Goal: Task Accomplishment & Management: Complete application form

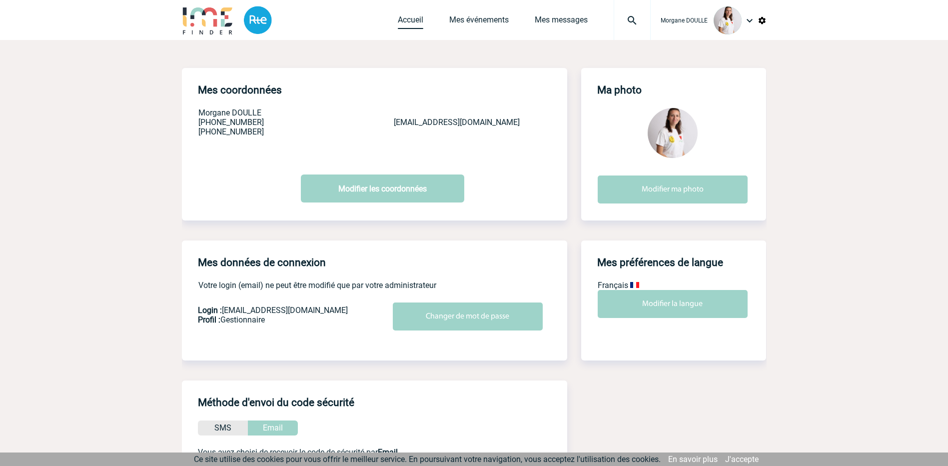
click at [411, 17] on link "Accueil" at bounding box center [410, 22] width 25 height 14
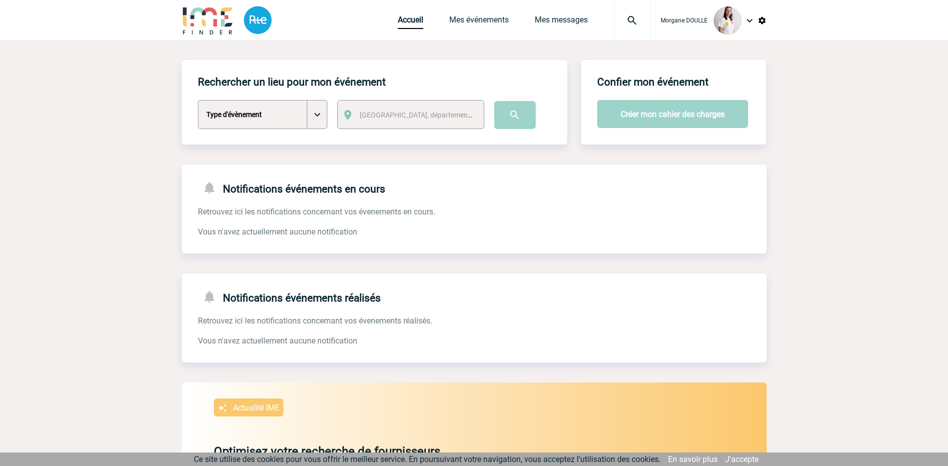
click at [319, 115] on select "Type d'évènement Séminaire avec nuitée Séminaire sans nuitée Repas de groupe Te…" at bounding box center [262, 114] width 129 height 29
select select "2"
click at [198, 100] on select "Type d'évènement Séminaire avec nuitée Séminaire sans nuitée Repas de groupe Te…" at bounding box center [262, 114] width 129 height 29
click at [392, 116] on span "[GEOGRAPHIC_DATA], département, région..." at bounding box center [429, 115] width 139 height 8
type input "l"
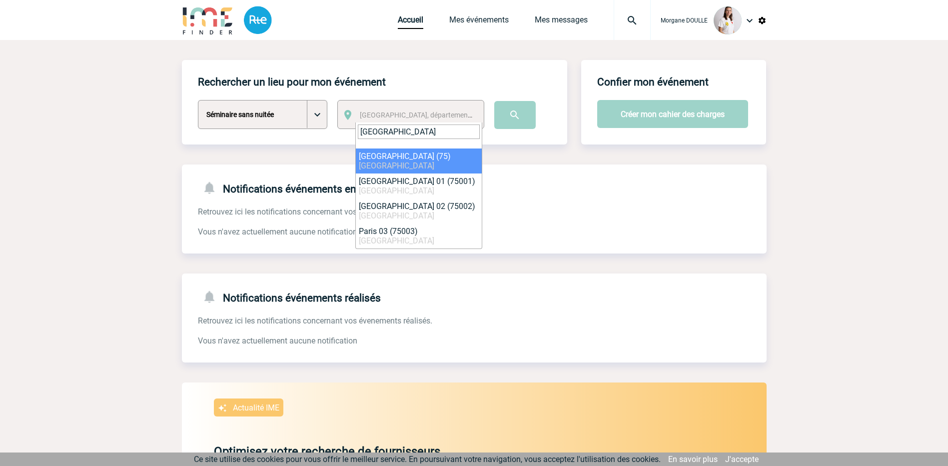
type input "[GEOGRAPHIC_DATA]"
select select "3"
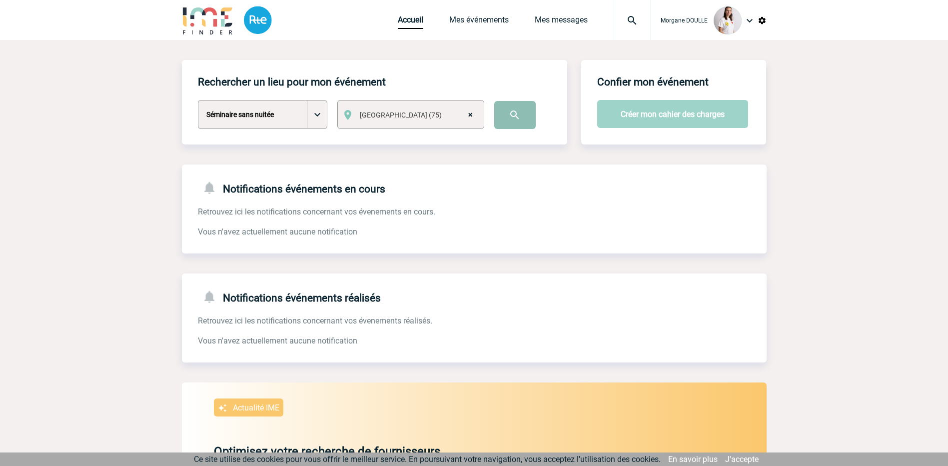
click at [496, 115] on input "image" at bounding box center [514, 115] width 41 height 28
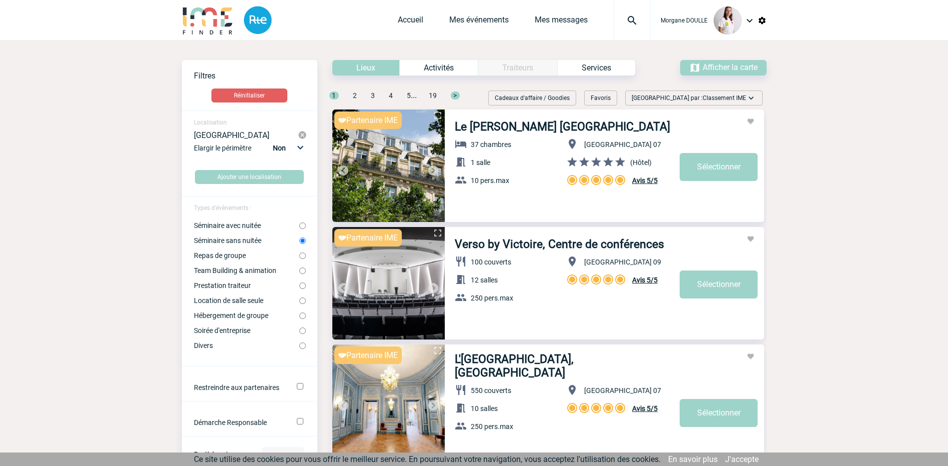
click at [405, 14] on div "Accueil Mes événements Mes messages Projet, client Projet, client" at bounding box center [524, 20] width 253 height 40
click at [406, 17] on link "Accueil" at bounding box center [410, 22] width 25 height 14
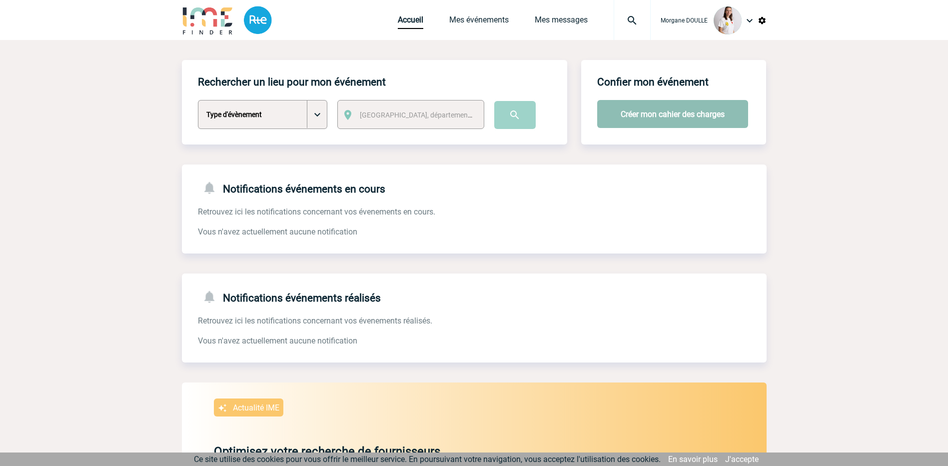
click at [672, 115] on button "Créer mon cahier des charges" at bounding box center [672, 114] width 151 height 28
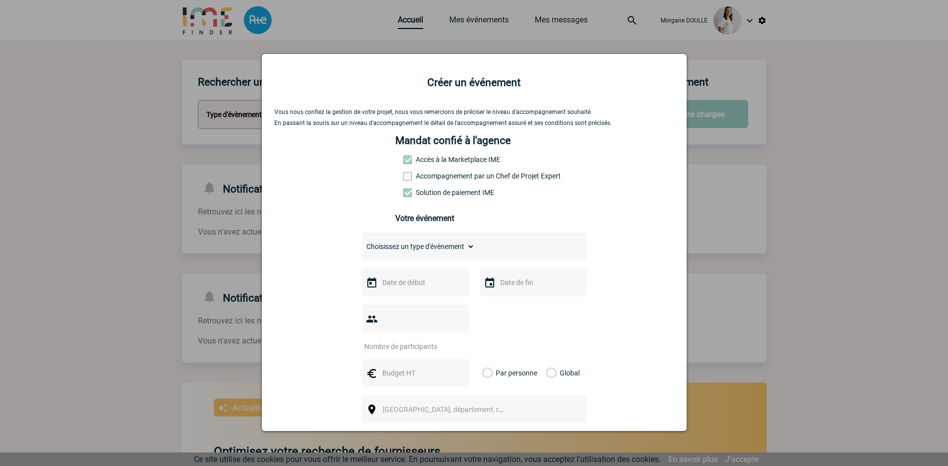
drag, startPoint x: 429, startPoint y: 179, endPoint x: 423, endPoint y: 181, distance: 6.5
click at [429, 179] on label "Accompagnement par un Chef de Projet Expert" at bounding box center [425, 176] width 44 height 8
click at [0, 0] on input "Accompagnement par un Chef de Projet Expert" at bounding box center [0, 0] width 0 height 0
click at [420, 158] on label "Accès à la Marketplace IME" at bounding box center [425, 159] width 44 height 8
click at [403, 162] on span at bounding box center [407, 159] width 8 height 8
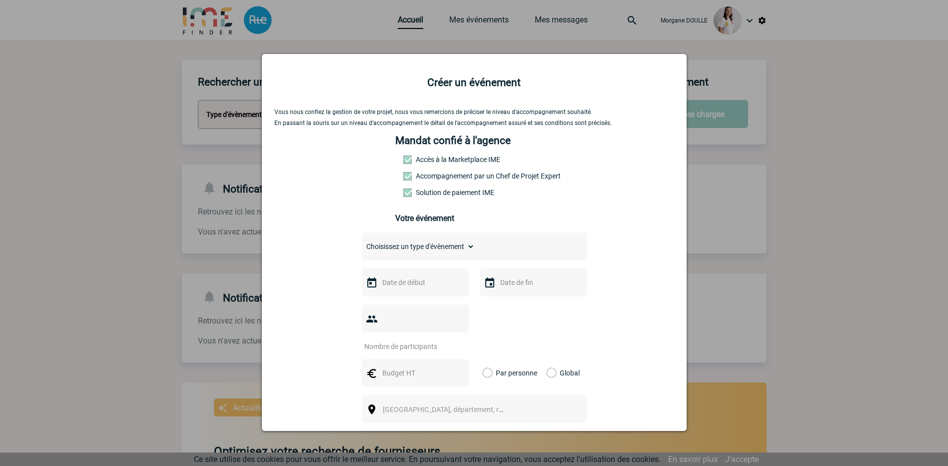
click at [403, 160] on span at bounding box center [407, 159] width 8 height 8
click at [403, 180] on span at bounding box center [407, 176] width 8 height 8
click at [0, 0] on input "Accompagnement par un Chef de Projet Expert" at bounding box center [0, 0] width 0 height 0
click at [403, 177] on span at bounding box center [407, 176] width 8 height 8
click at [0, 0] on input "Accompagnement par un Chef de Projet Expert" at bounding box center [0, 0] width 0 height 0
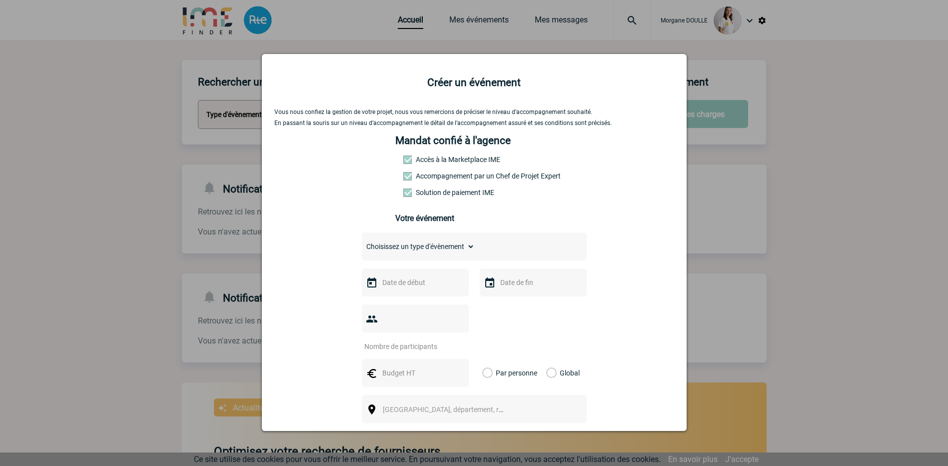
click at [392, 248] on select "Choisissez un type d'évènement Séminaire avec nuitée Séminaire sans nuitée Repa…" at bounding box center [418, 246] width 113 height 14
select select "2"
click at [362, 242] on select "Choisissez un type d'évènement Séminaire avec nuitée Séminaire sans nuitée Repa…" at bounding box center [418, 246] width 113 height 14
click at [393, 289] on input "text" at bounding box center [414, 282] width 69 height 13
click at [509, 300] on span "Suivant" at bounding box center [506, 302] width 8 height 8
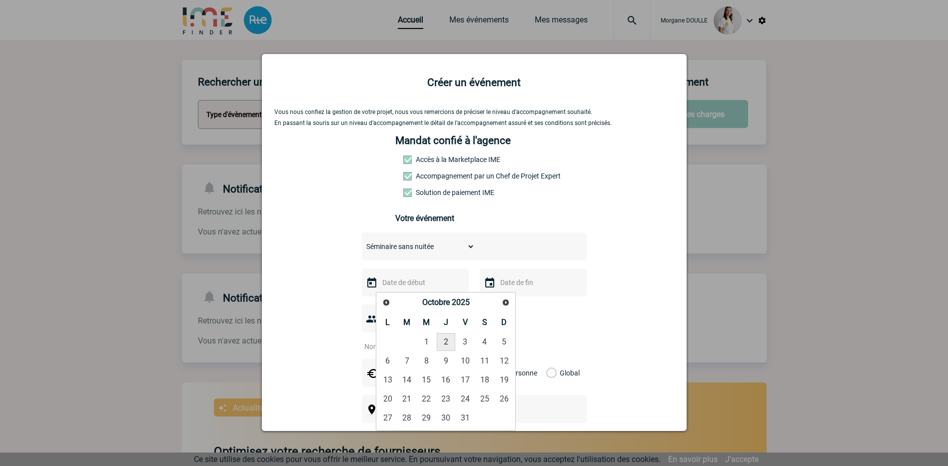
click at [450, 342] on link "2" at bounding box center [446, 342] width 18 height 18
type input "[DATE]"
click at [506, 289] on input "text" at bounding box center [532, 282] width 69 height 13
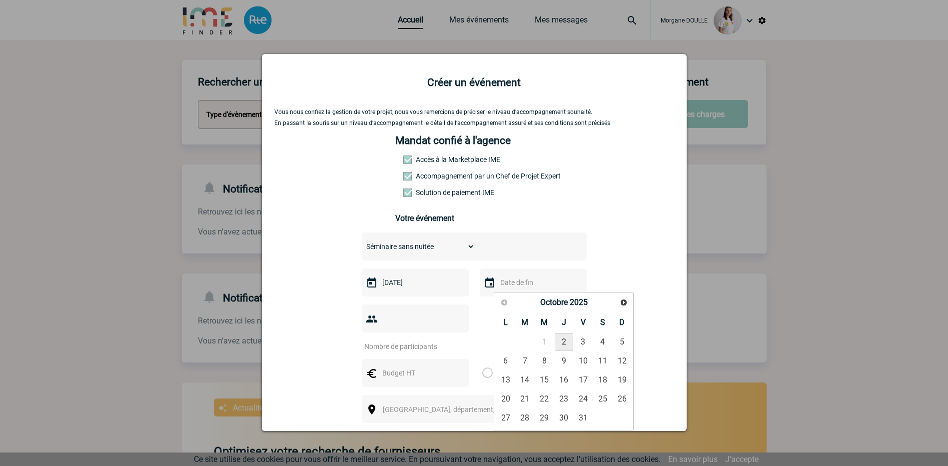
click at [568, 342] on link "2" at bounding box center [564, 342] width 18 height 18
type input "[DATE]"
click at [446, 340] on input "number" at bounding box center [409, 346] width 94 height 13
click at [390, 340] on input "number" at bounding box center [409, 346] width 94 height 13
click at [453, 340] on input "1" at bounding box center [409, 346] width 94 height 13
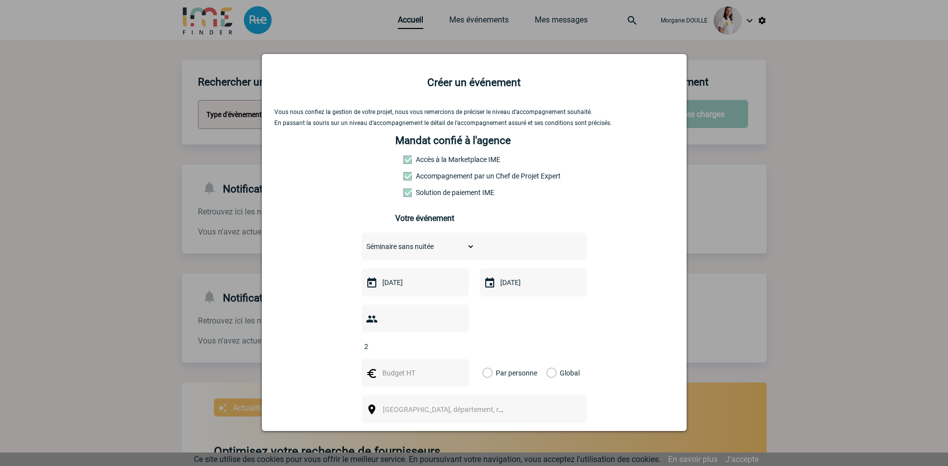
click at [454, 340] on input "2" at bounding box center [409, 346] width 94 height 13
click at [454, 340] on input "3" at bounding box center [409, 346] width 94 height 13
click at [454, 340] on input "4" at bounding box center [409, 346] width 94 height 13
click at [454, 340] on input "5" at bounding box center [409, 346] width 94 height 13
click at [454, 340] on input "6" at bounding box center [409, 346] width 94 height 13
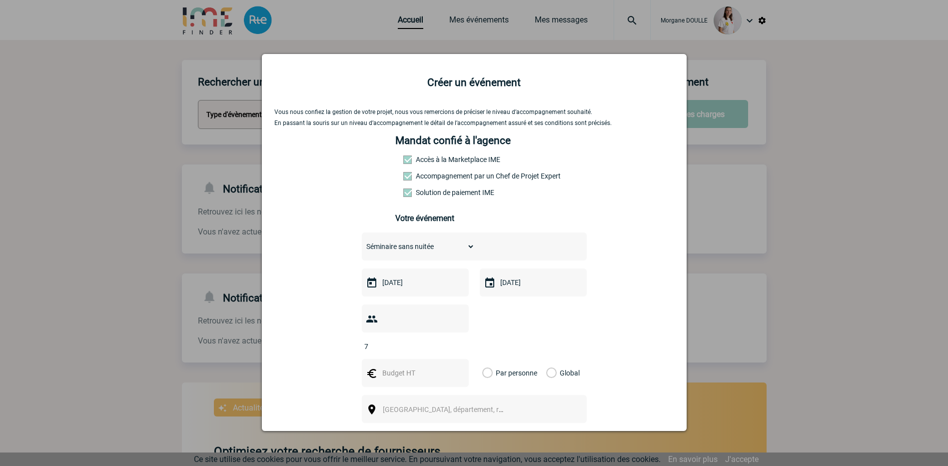
click at [454, 340] on input "7" at bounding box center [409, 346] width 94 height 13
click at [454, 340] on input "8" at bounding box center [409, 346] width 94 height 13
click at [454, 340] on input "9" at bounding box center [409, 346] width 94 height 13
type input "10"
click at [454, 340] on input "10" at bounding box center [409, 346] width 94 height 13
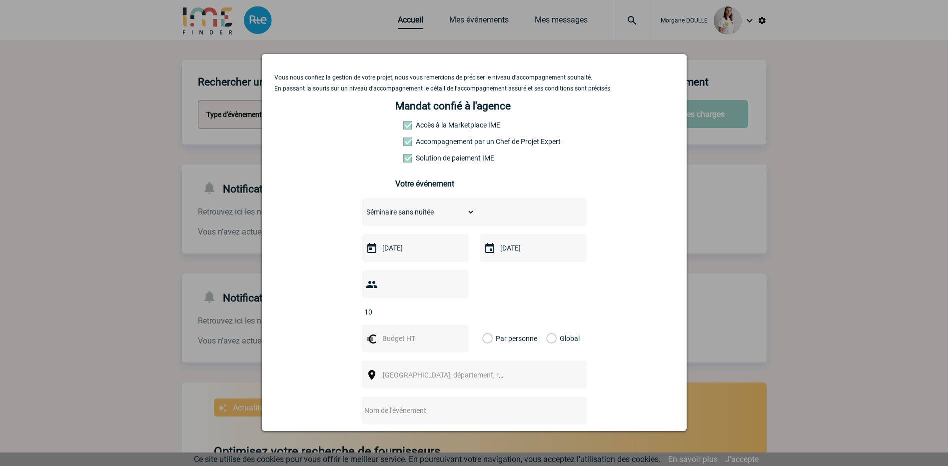
scroll to position [50, 0]
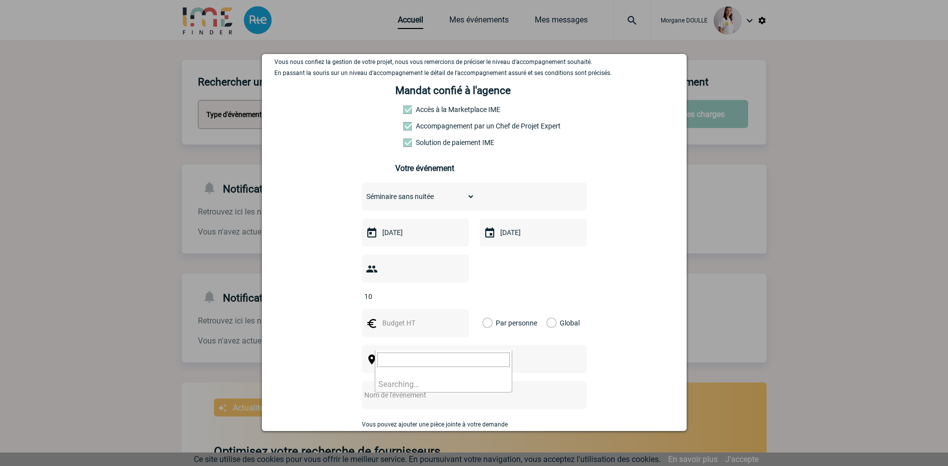
click at [395, 355] on span "[GEOGRAPHIC_DATA], département, région..." at bounding box center [452, 359] width 139 height 8
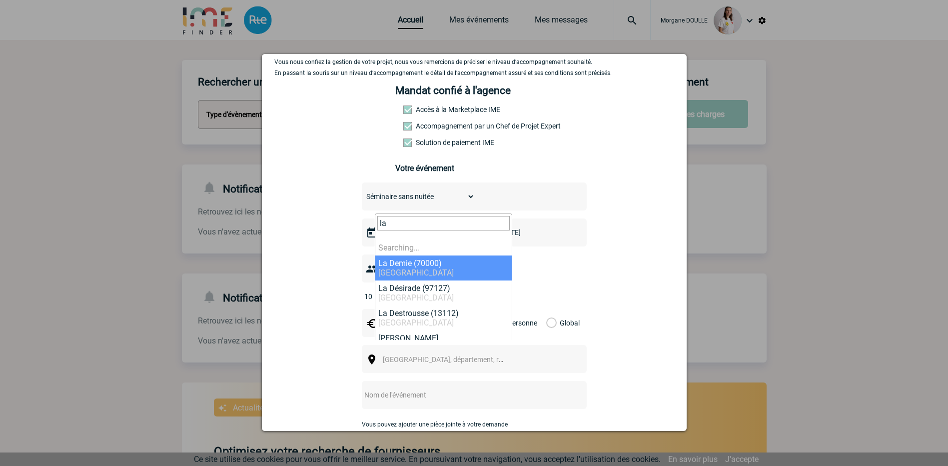
type input "l"
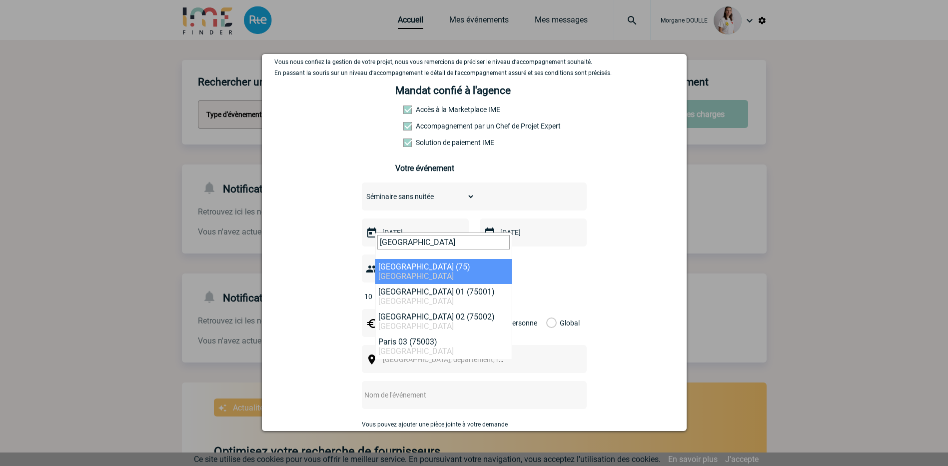
type input "[GEOGRAPHIC_DATA]"
select select "3"
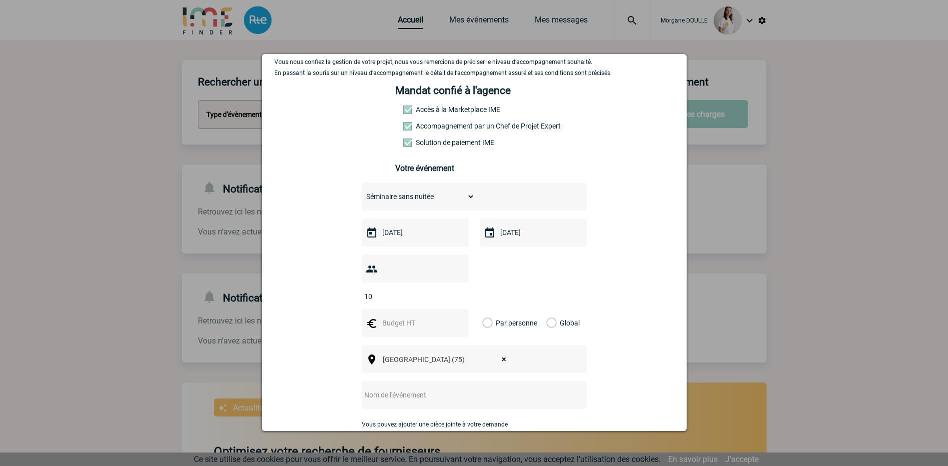
click at [407, 388] on input "text" at bounding box center [461, 394] width 198 height 13
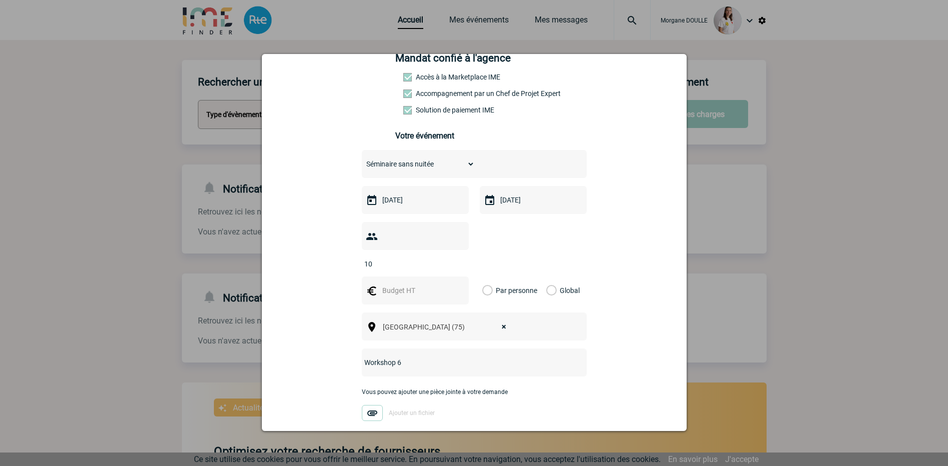
scroll to position [132, 0]
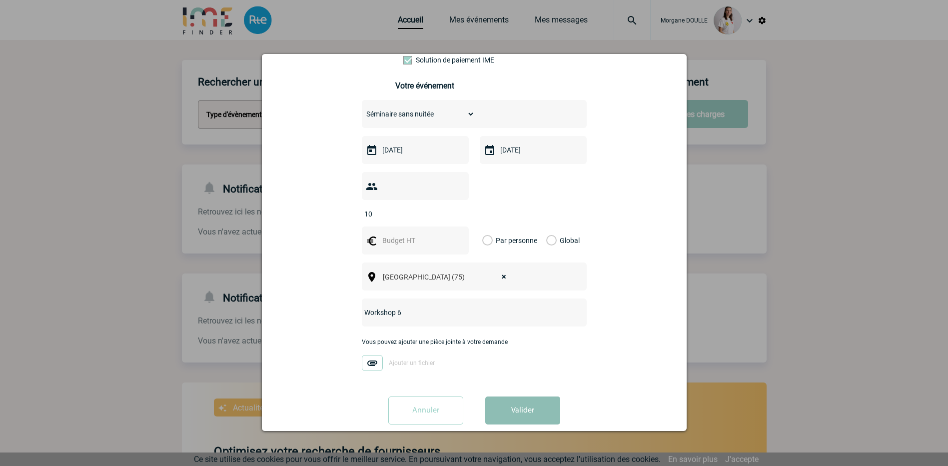
type input "Workshop 6"
click at [507, 396] on button "Valider" at bounding box center [522, 410] width 75 height 28
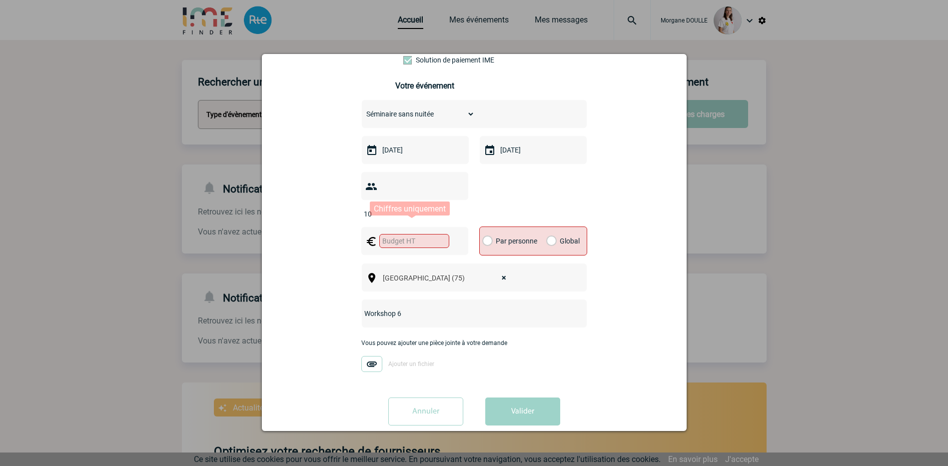
click at [407, 234] on input "text" at bounding box center [414, 241] width 70 height 14
type input "80"
click at [484, 227] on label "Par personne" at bounding box center [487, 241] width 11 height 28
click at [0, 0] on input "Par personne" at bounding box center [0, 0] width 0 height 0
click at [430, 307] on input "Workshop 6" at bounding box center [461, 313] width 198 height 13
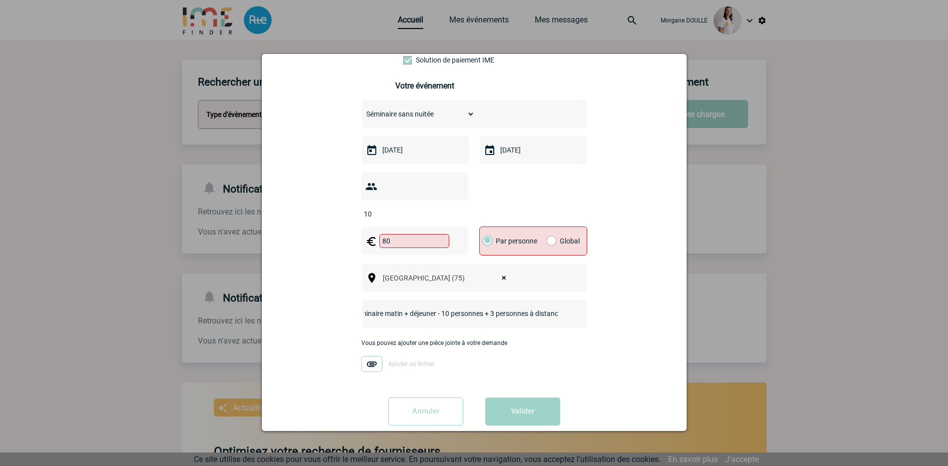
scroll to position [0, 60]
type input "Workshop 6 - séminaire matin + déjeuner - 10 personnes + 3 personnes à distance"
click at [522, 397] on button "Valider" at bounding box center [522, 411] width 75 height 28
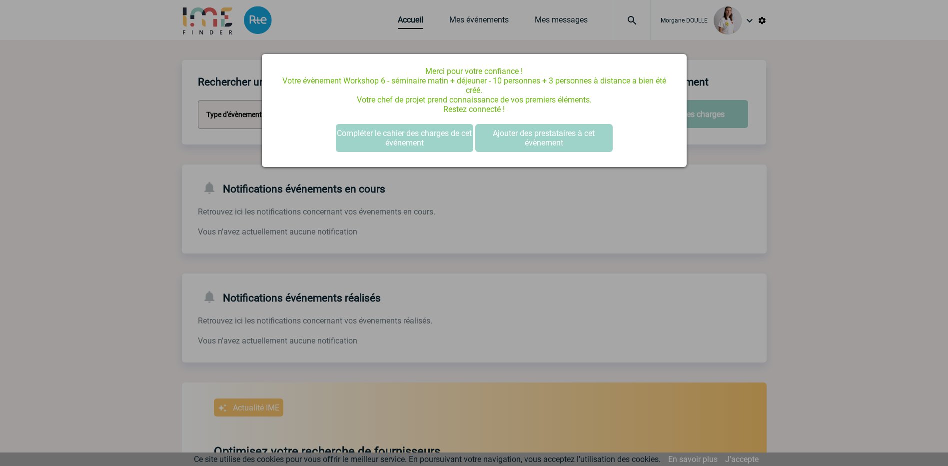
scroll to position [0, 0]
